Goal: Information Seeking & Learning: Learn about a topic

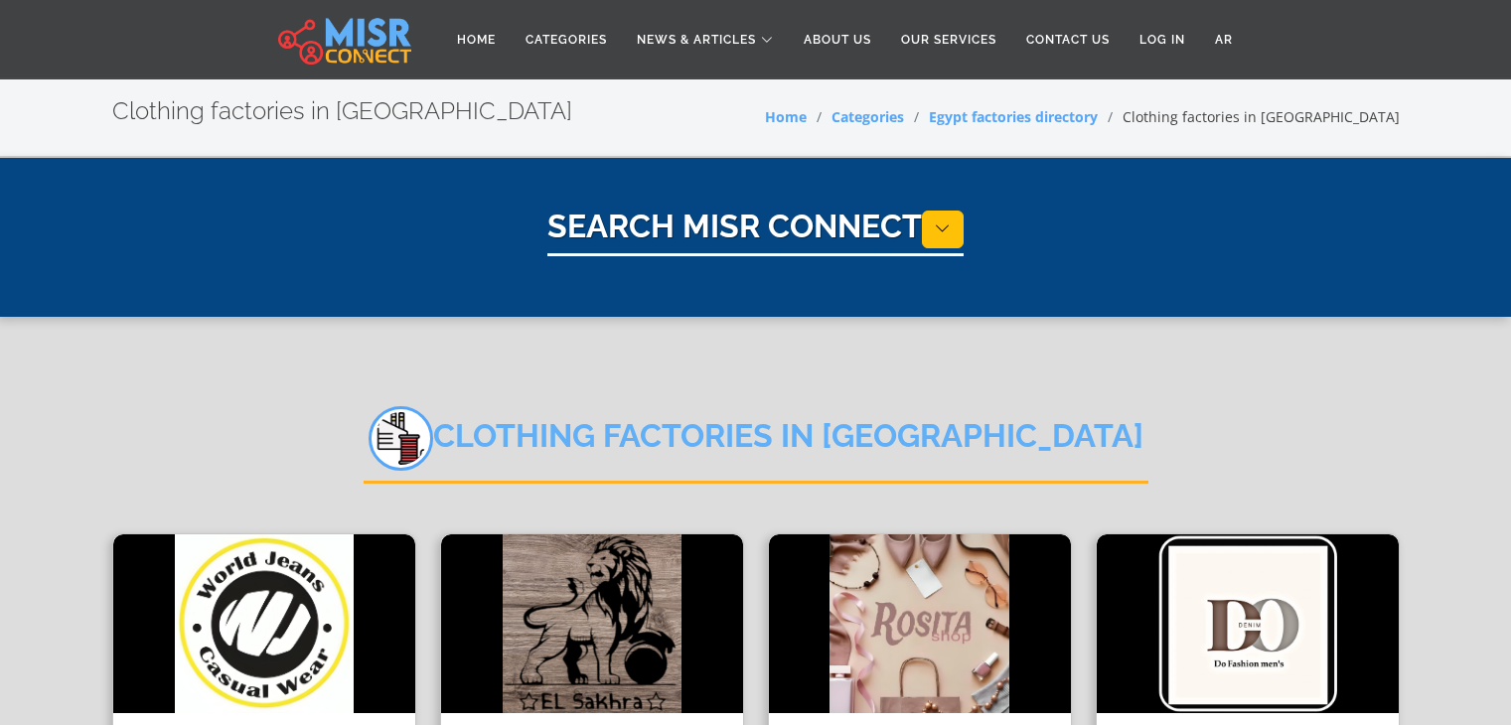
select select "**********"
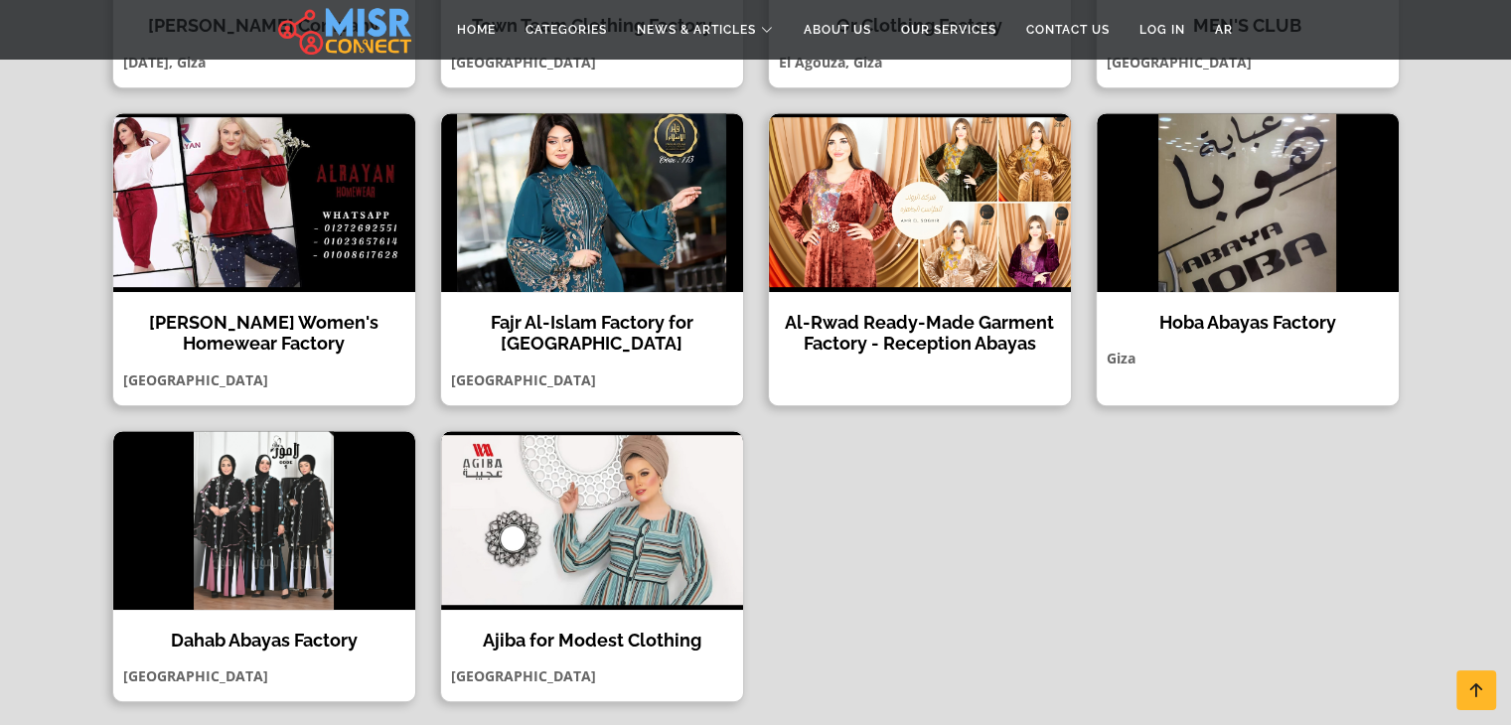
scroll to position [1029, 0]
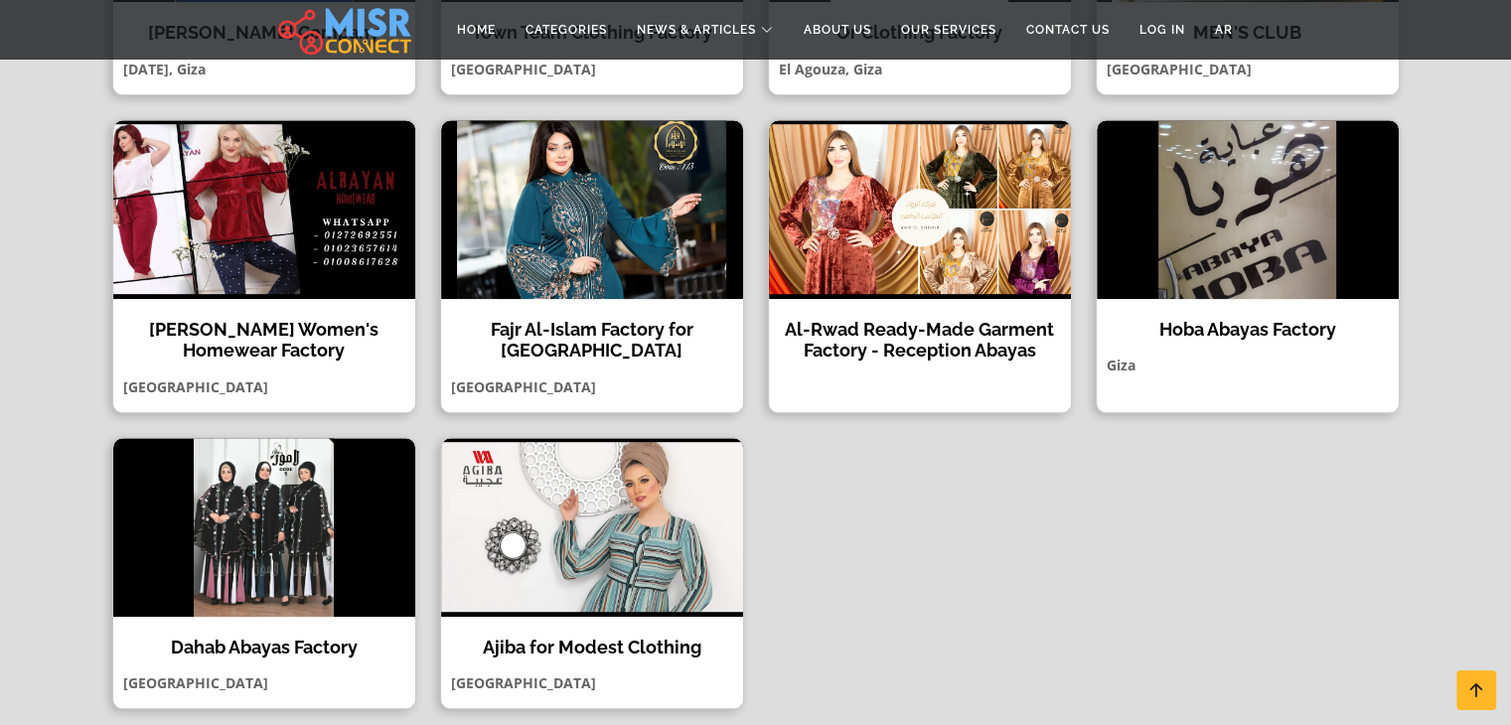
drag, startPoint x: 1525, startPoint y: 117, endPoint x: 1525, endPoint y: 347, distance: 229.5
click at [1510, 347] on html "Home Categories News & Articles Sports News Accidents madical news Celebrities …" at bounding box center [755, 569] width 1511 height 3196
click at [1256, 251] on img at bounding box center [1248, 209] width 302 height 179
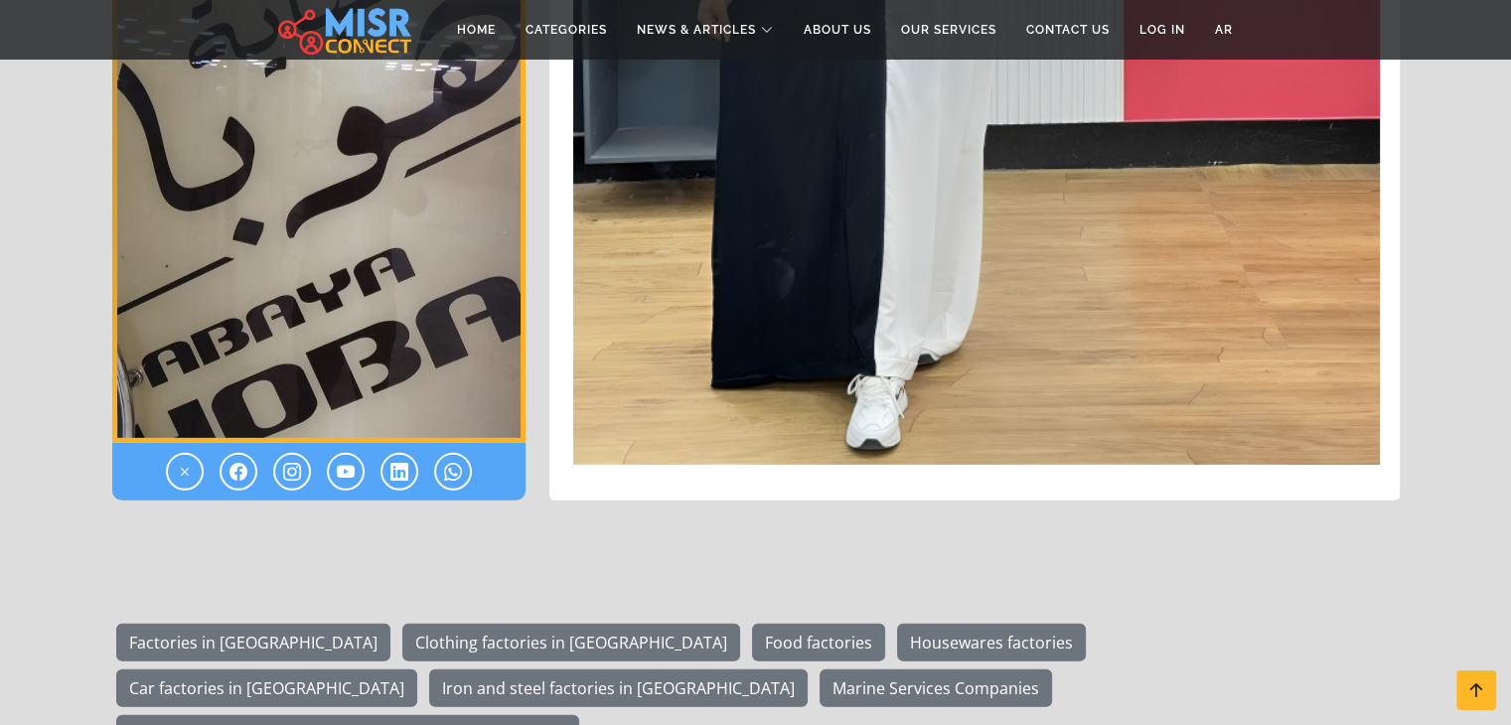
scroll to position [5799, 0]
